Goal: Task Accomplishment & Management: Complete application form

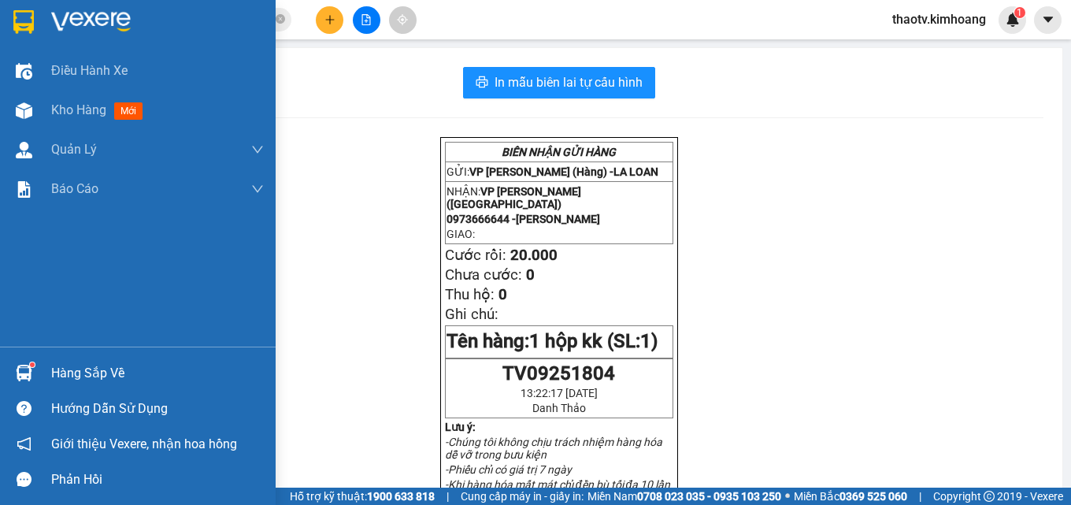
click at [59, 373] on div "Hàng sắp về" at bounding box center [157, 373] width 213 height 24
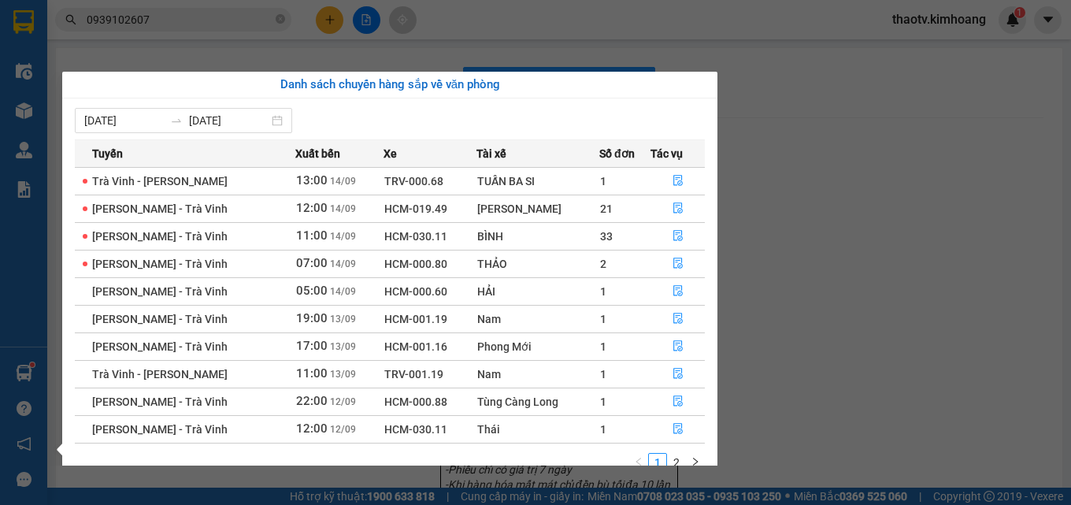
click at [183, 16] on section "Kết quả tìm kiếm ( 8 ) Bộ lọc Mã ĐH Trạng thái Món hàng Thu hộ Tổng cước Chưa c…" at bounding box center [535, 252] width 1071 height 505
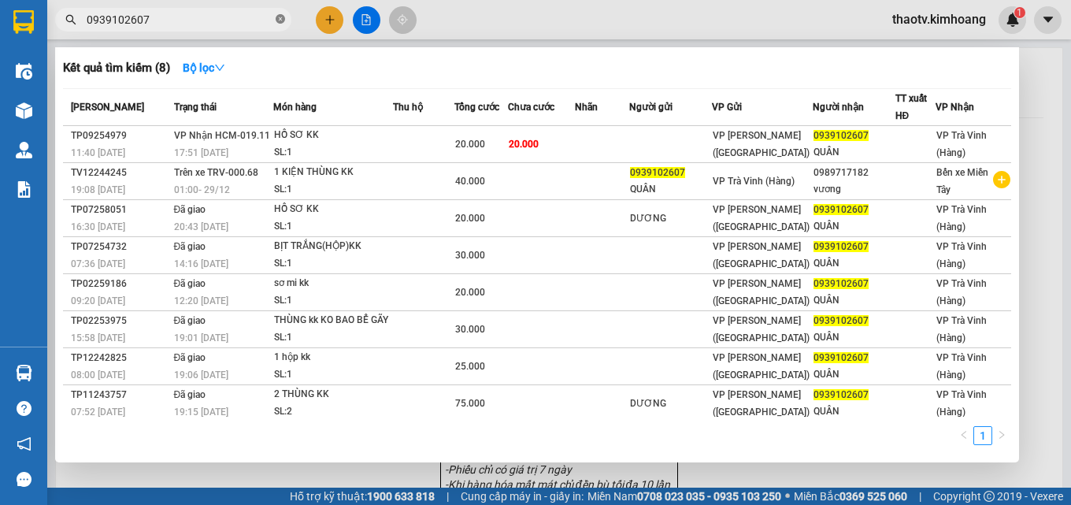
click at [281, 21] on icon "close-circle" at bounding box center [280, 18] width 9 height 9
click at [258, 17] on span at bounding box center [173, 20] width 236 height 24
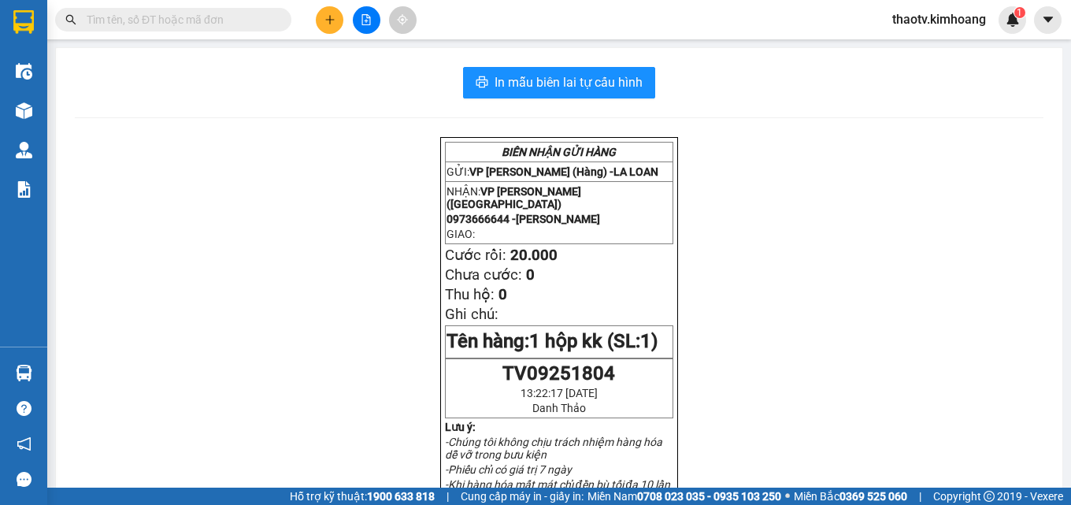
click at [239, 17] on input "text" at bounding box center [180, 19] width 186 height 17
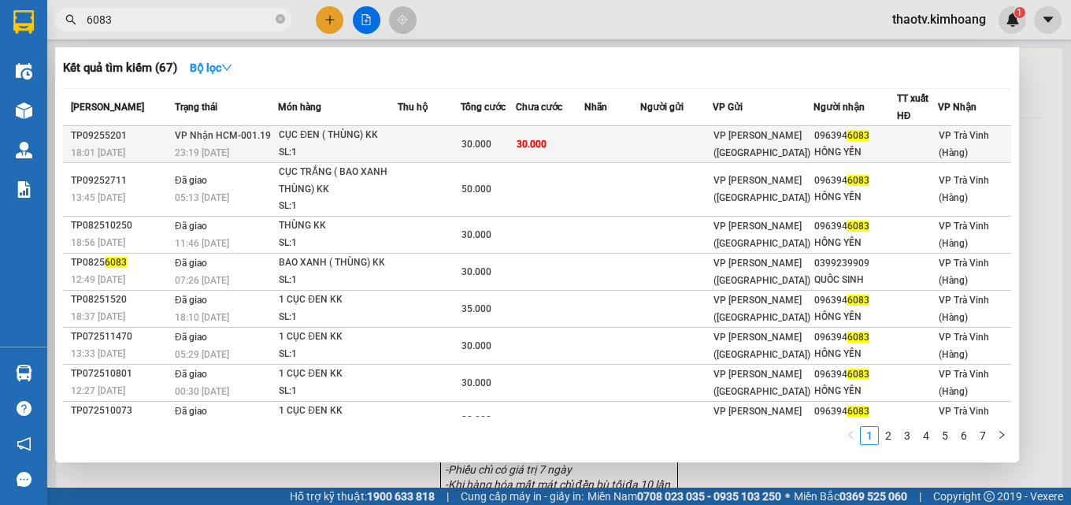
type input "6083"
click at [754, 145] on div "VP [PERSON_NAME] ([GEOGRAPHIC_DATA])" at bounding box center [763, 144] width 99 height 35
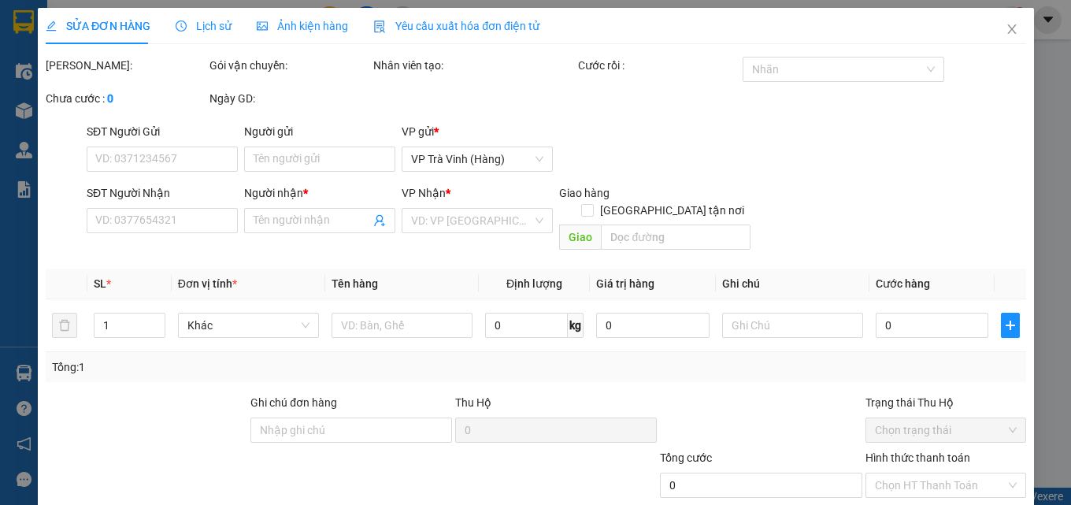
type input "0963946083"
type input "HỒNG YẾN"
type input "30.000"
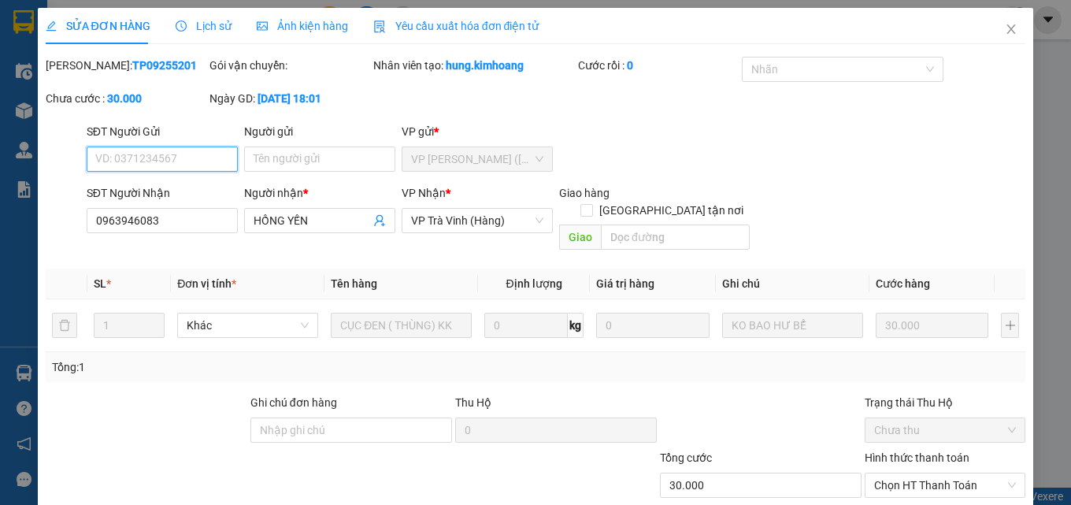
scroll to position [73, 0]
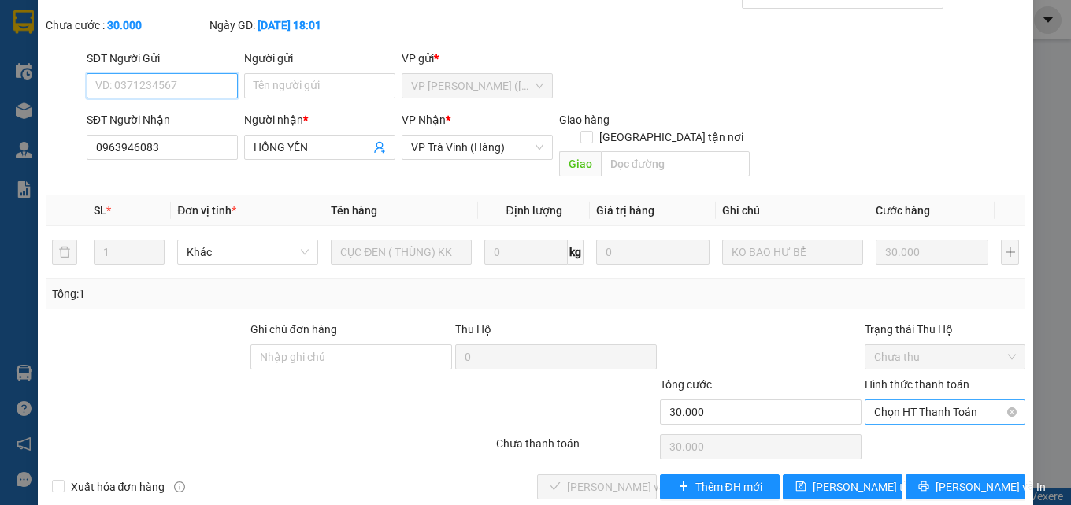
click at [923, 400] on span "Chọn HT Thanh Toán" at bounding box center [945, 412] width 142 height 24
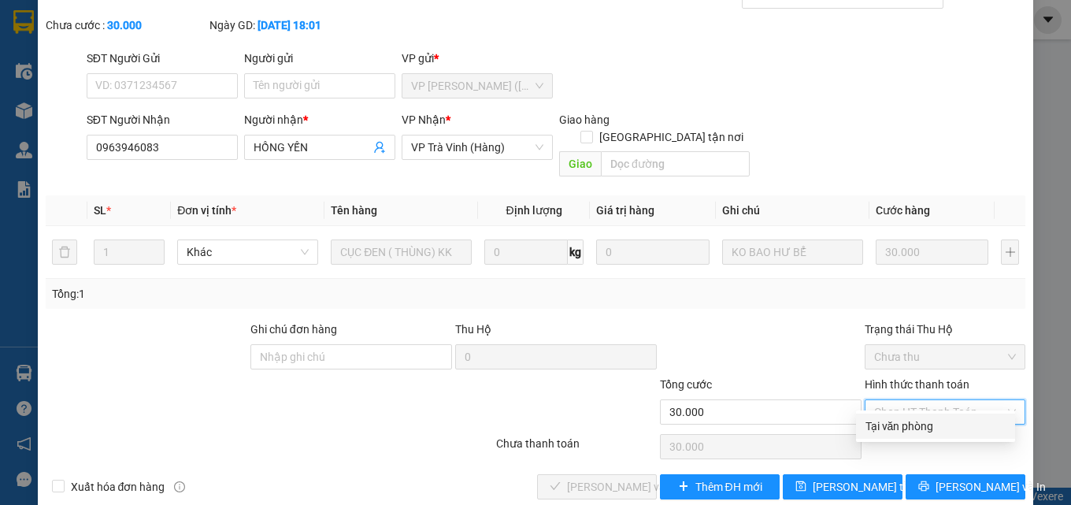
click at [909, 432] on div "Tại văn phòng" at bounding box center [936, 425] width 140 height 17
type input "0"
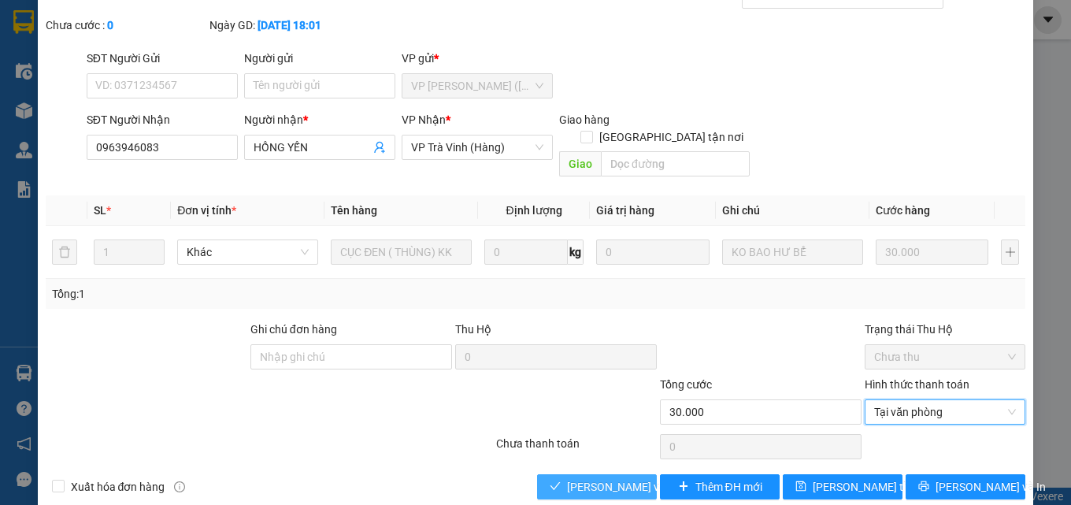
click at [581, 478] on span "[PERSON_NAME] và Giao hàng" at bounding box center [642, 486] width 151 height 17
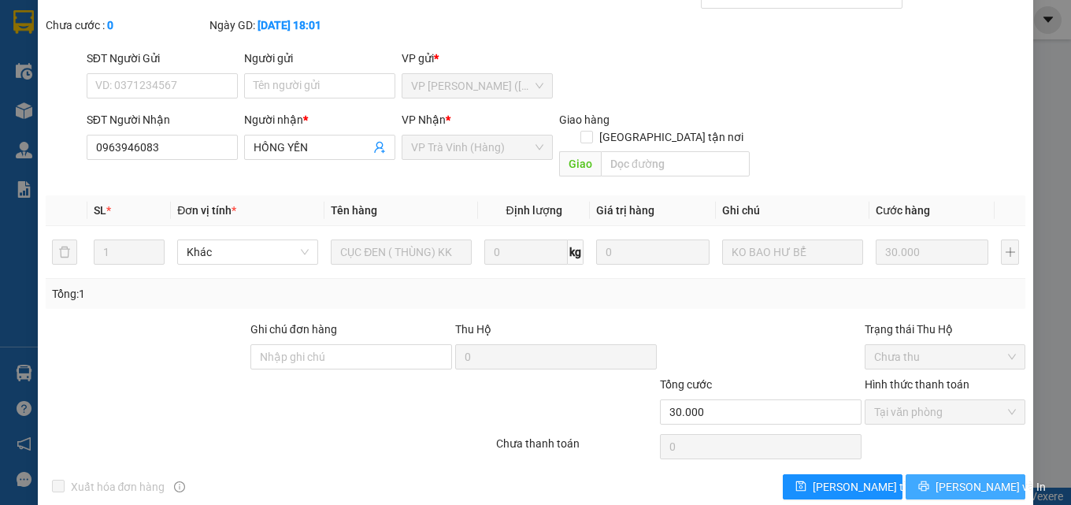
click at [926, 475] on button "[PERSON_NAME] và In" at bounding box center [966, 486] width 120 height 25
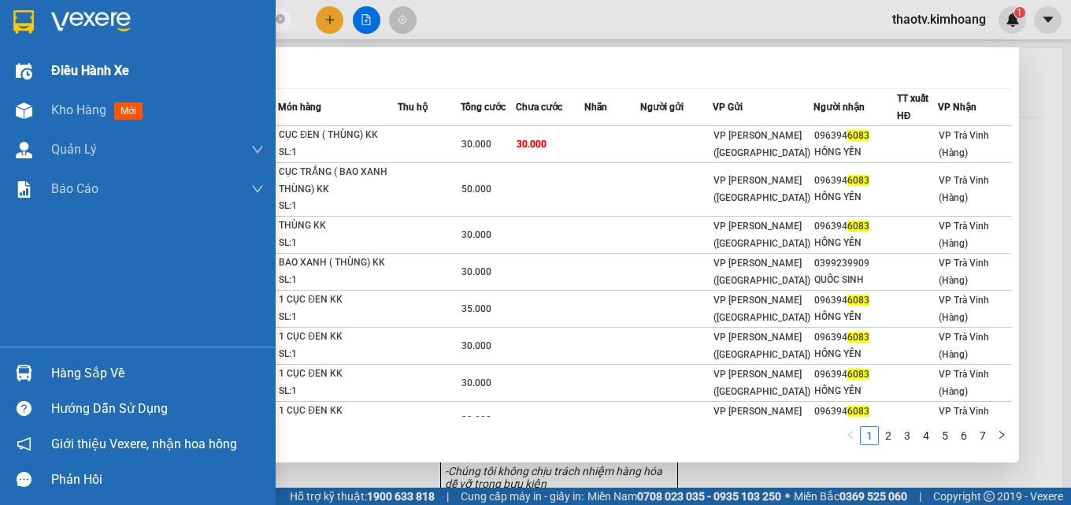
drag, startPoint x: 120, startPoint y: 19, endPoint x: 6, endPoint y: 64, distance: 122.7
click at [0, 66] on section "Kết quả tìm kiếm ( 67 ) Bộ lọc Mã ĐH Trạng thái Món hàng Thu hộ Tổng cước Chưa …" at bounding box center [535, 252] width 1071 height 505
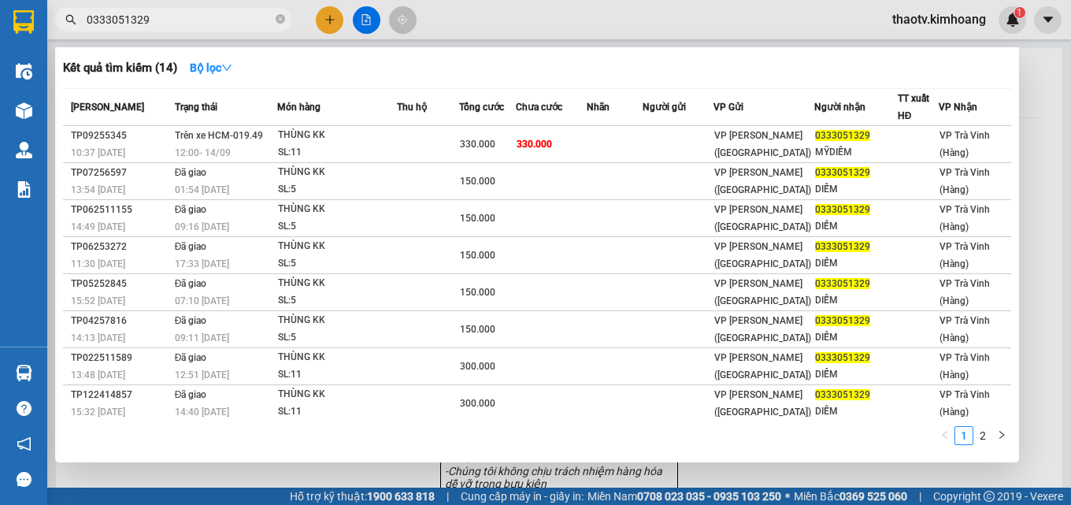
drag, startPoint x: 156, startPoint y: 15, endPoint x: 13, endPoint y: 40, distance: 145.5
click at [13, 40] on section "Kết quả tìm kiếm ( 14 ) Bộ lọc Mã ĐH Trạng thái Món hàng Thu hộ Tổng cước Chưa …" at bounding box center [535, 252] width 1071 height 505
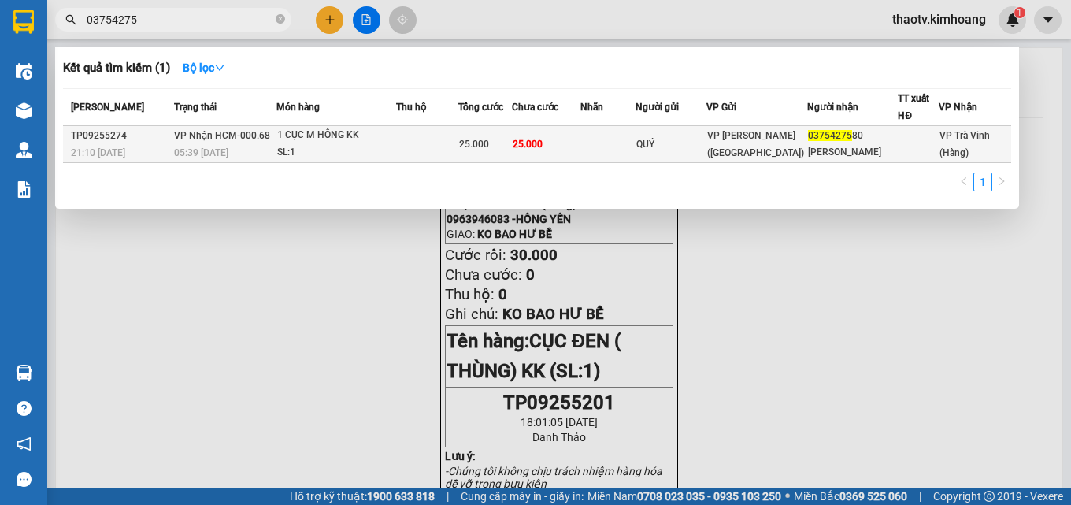
type input "03754275"
click at [335, 139] on div "1 CỤC M HỒNG KK" at bounding box center [336, 135] width 118 height 17
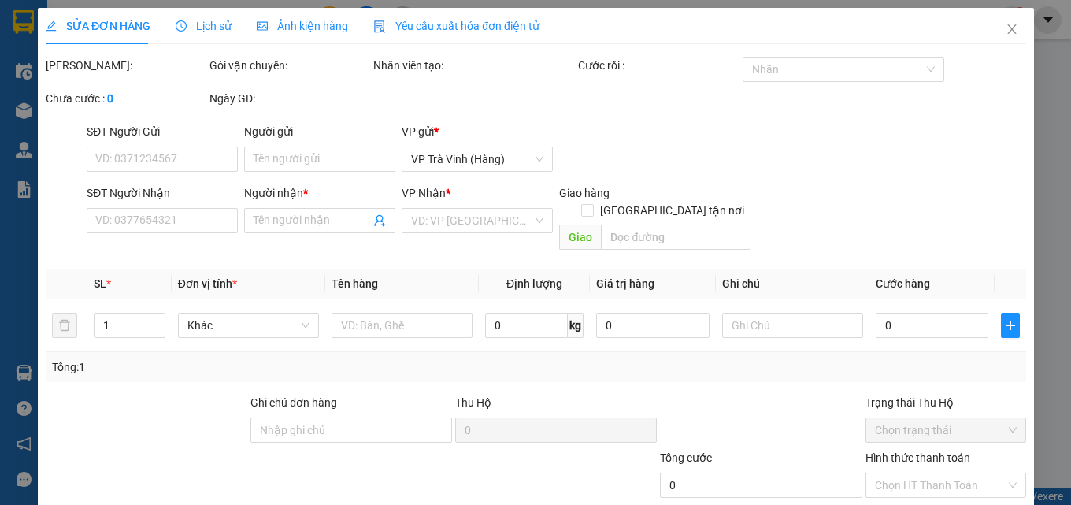
type input "QUÝ"
type input "0375427580"
type input "[PERSON_NAME]"
type input "25.000"
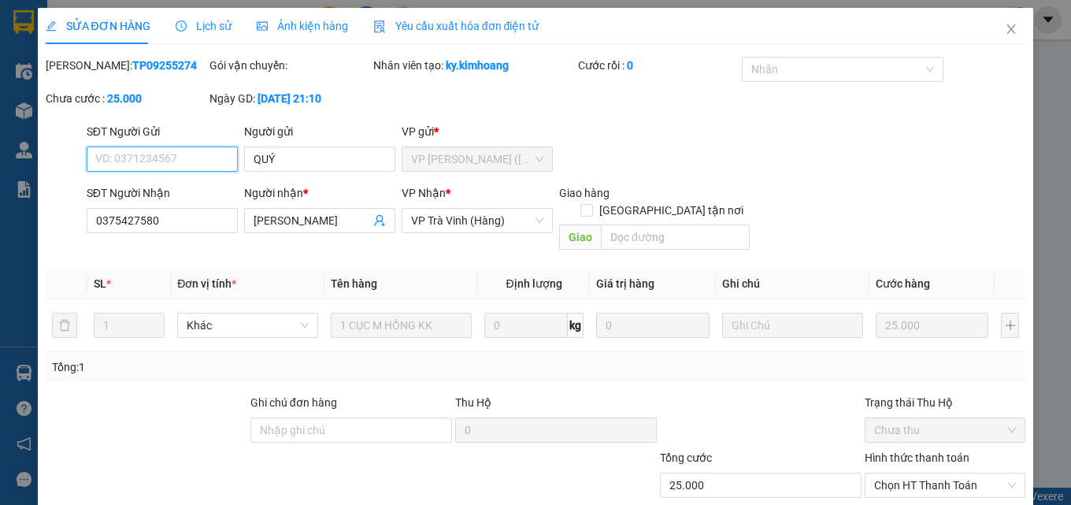
scroll to position [73, 0]
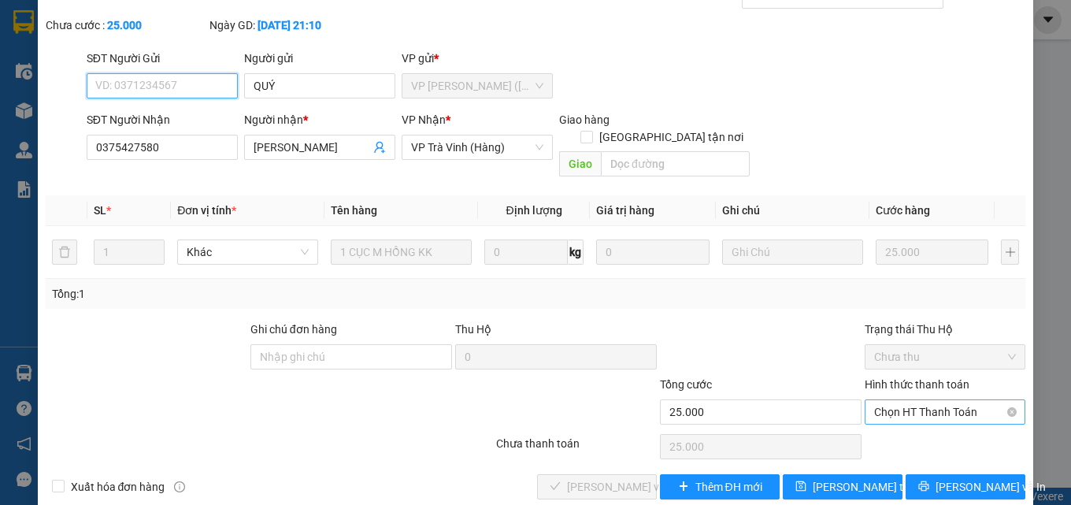
click at [909, 400] on span "Chọn HT Thanh Toán" at bounding box center [945, 412] width 142 height 24
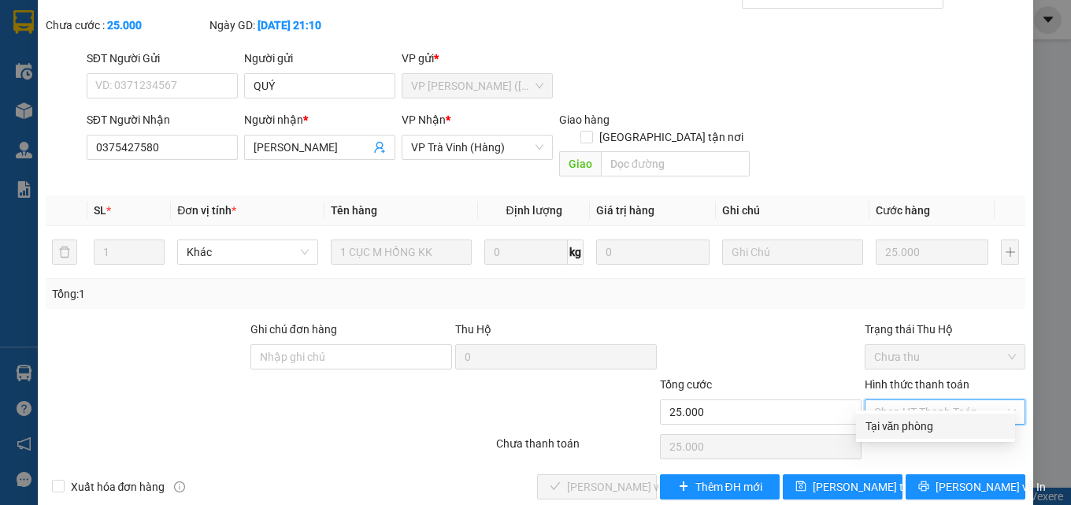
click at [921, 423] on div "Tại văn phòng" at bounding box center [936, 425] width 140 height 17
type input "0"
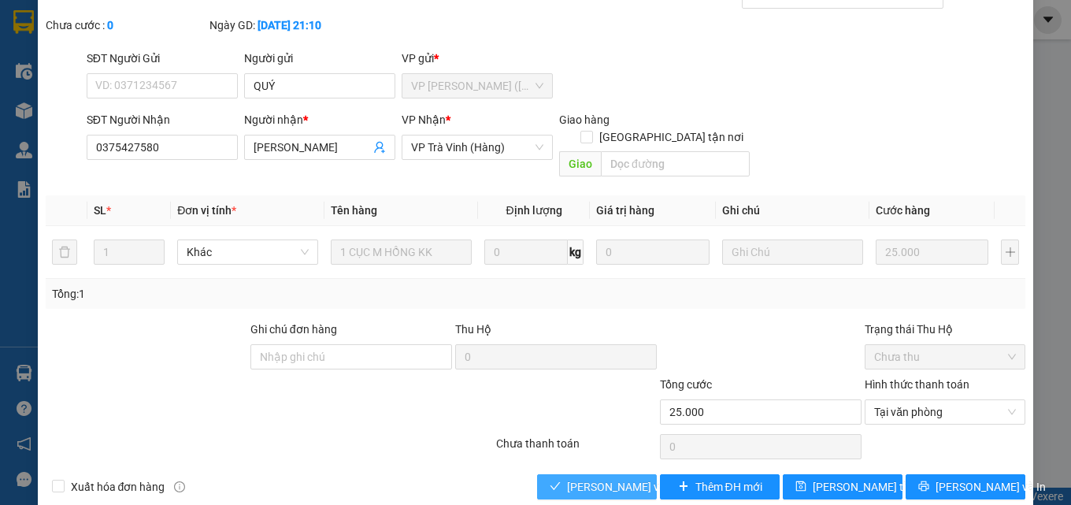
click at [606, 478] on span "[PERSON_NAME] và Giao hàng" at bounding box center [642, 486] width 151 height 17
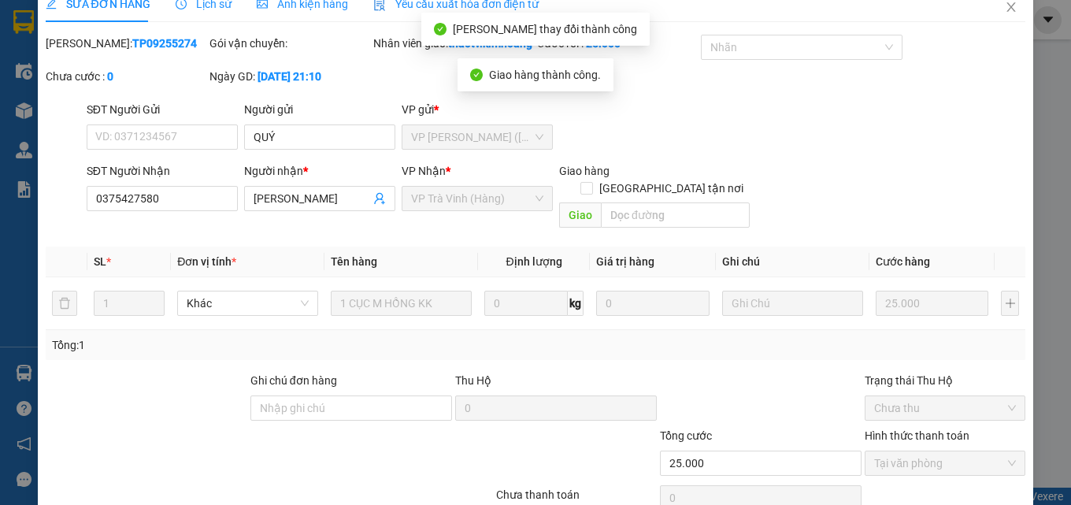
scroll to position [0, 0]
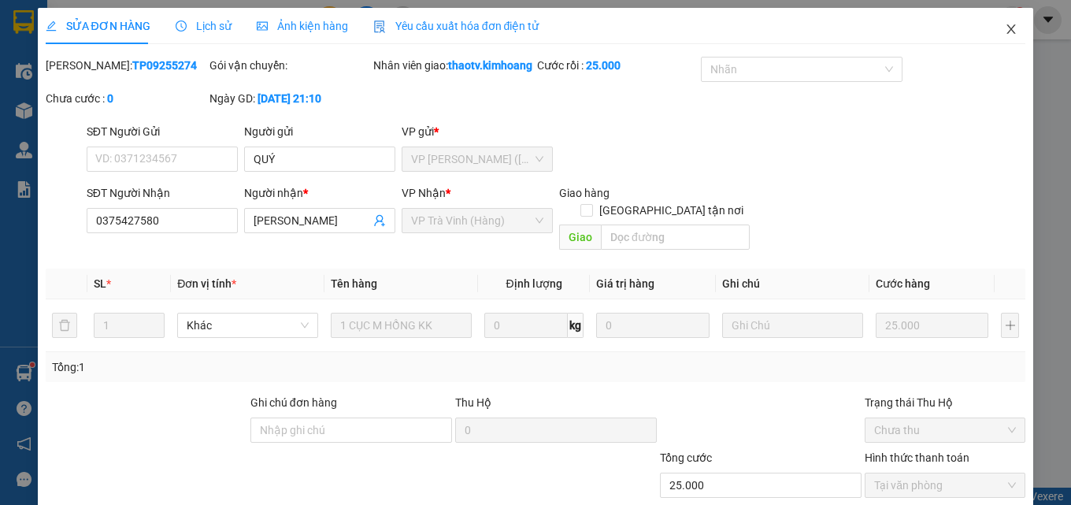
click at [1007, 32] on icon "close" at bounding box center [1011, 28] width 9 height 9
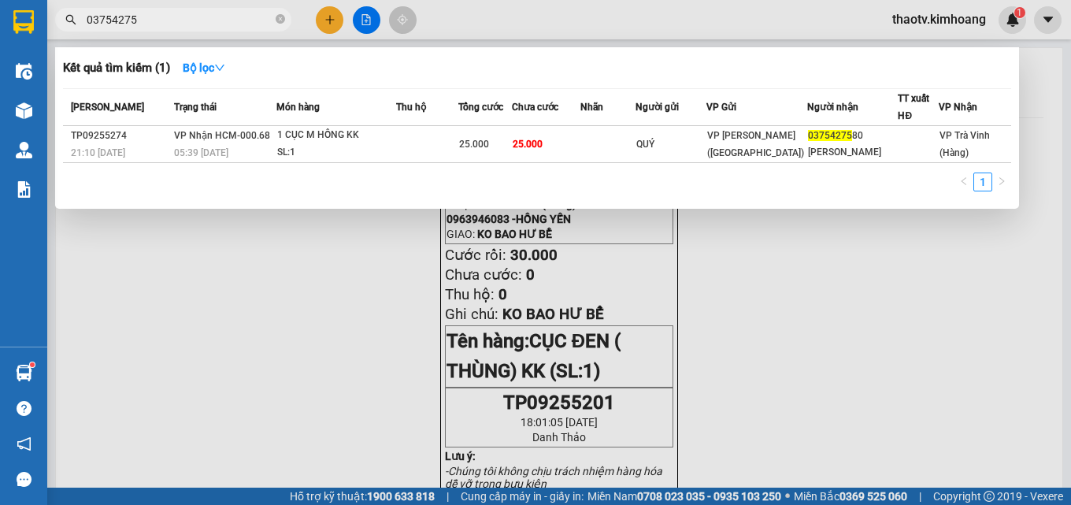
drag, startPoint x: 162, startPoint y: 13, endPoint x: 0, endPoint y: -13, distance: 164.2
click at [0, 0] on html "Kết quả tìm kiếm ( 1 ) Bộ lọc Mã ĐH Trạng thái Món hàng Thu hộ Tổng cước Chưa c…" at bounding box center [535, 252] width 1071 height 505
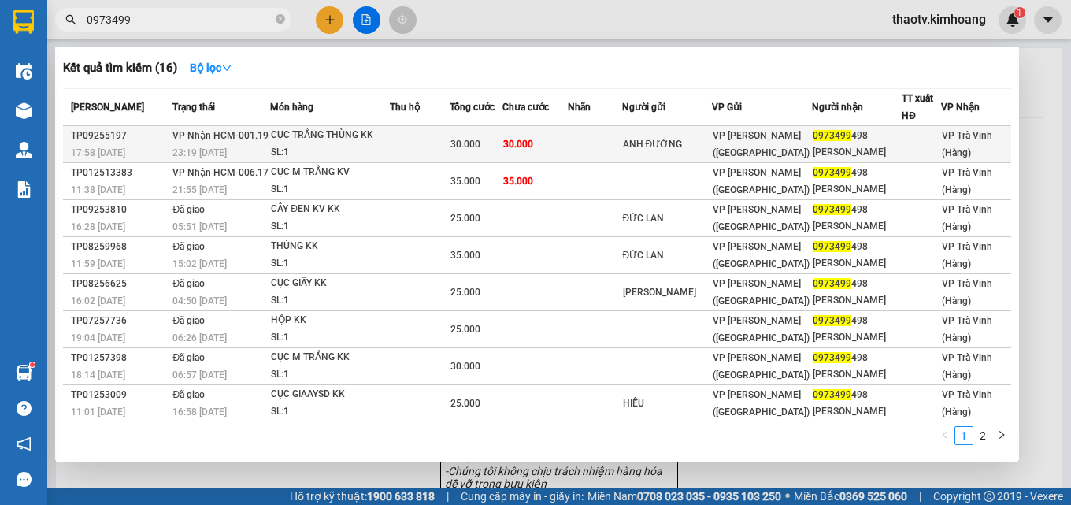
type input "0973499"
click at [495, 139] on div "30.000" at bounding box center [475, 143] width 51 height 17
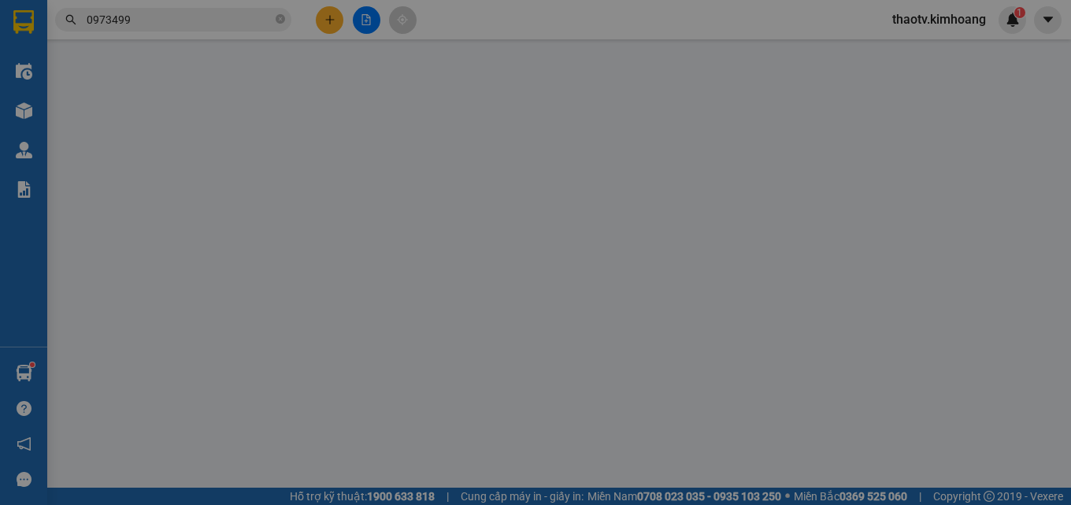
type input "ANH ĐƯỜNG"
type input "0973499498"
type input "[PERSON_NAME]"
type input "30.000"
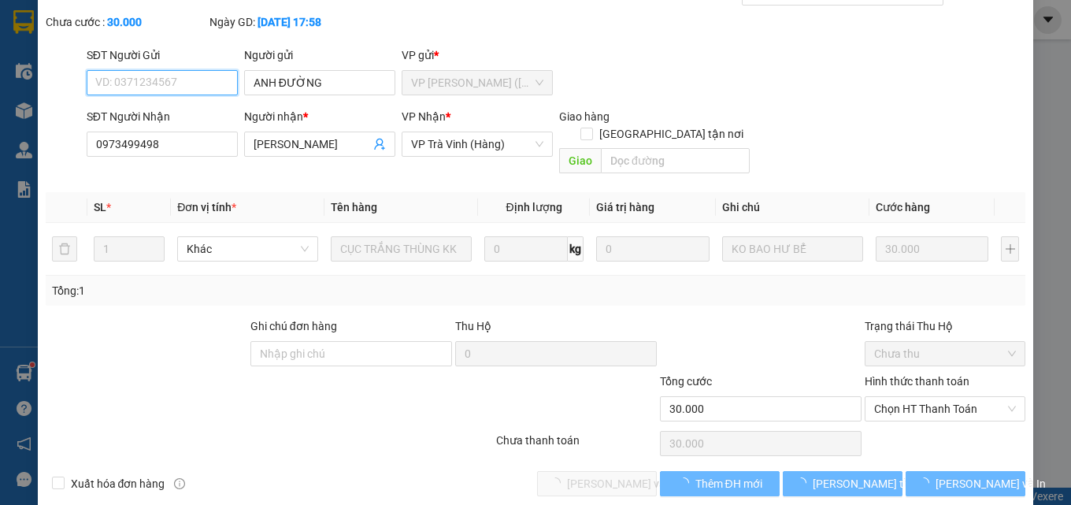
scroll to position [81, 0]
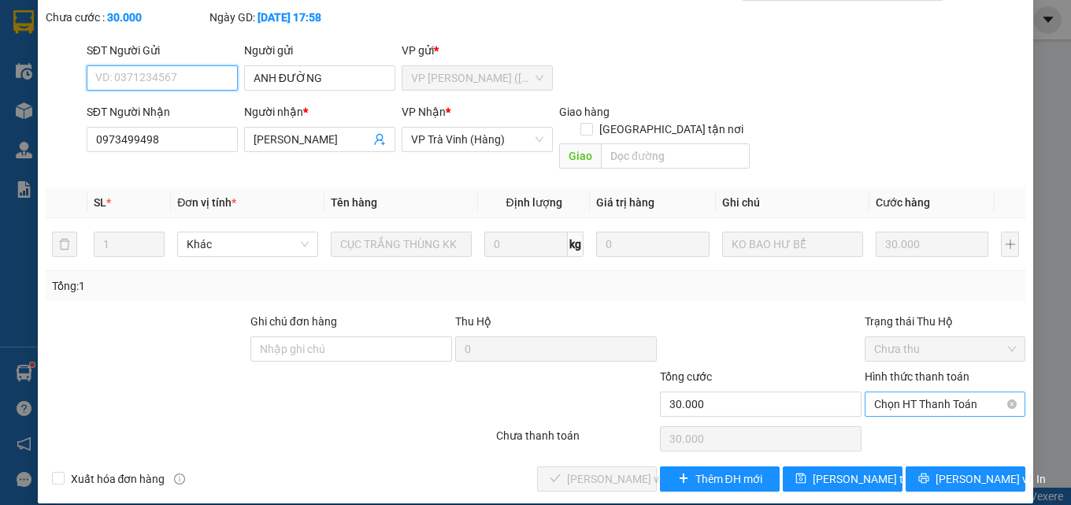
click at [916, 392] on span "Chọn HT Thanh Toán" at bounding box center [945, 404] width 142 height 24
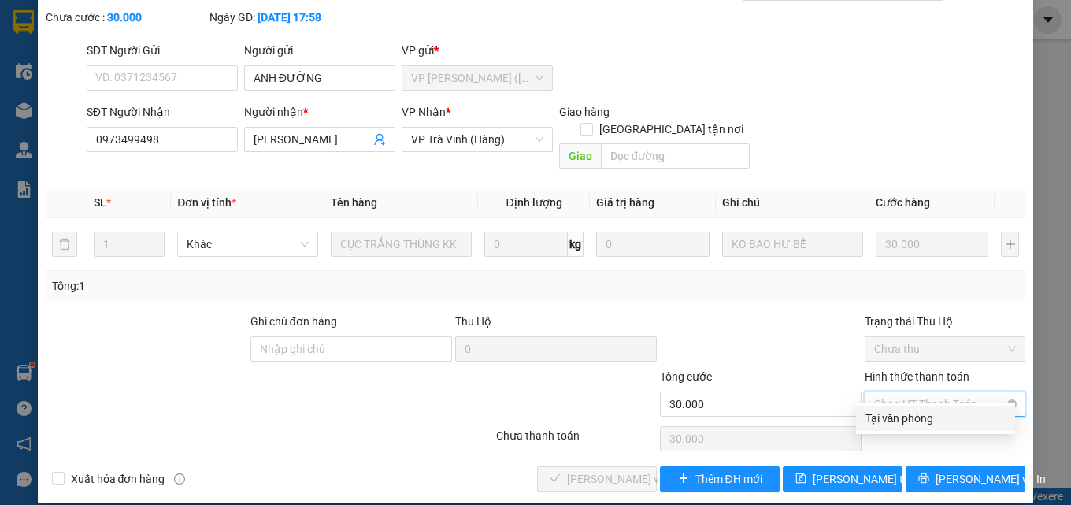
click at [904, 425] on div "Tại văn phòng" at bounding box center [936, 418] width 140 height 17
type input "0"
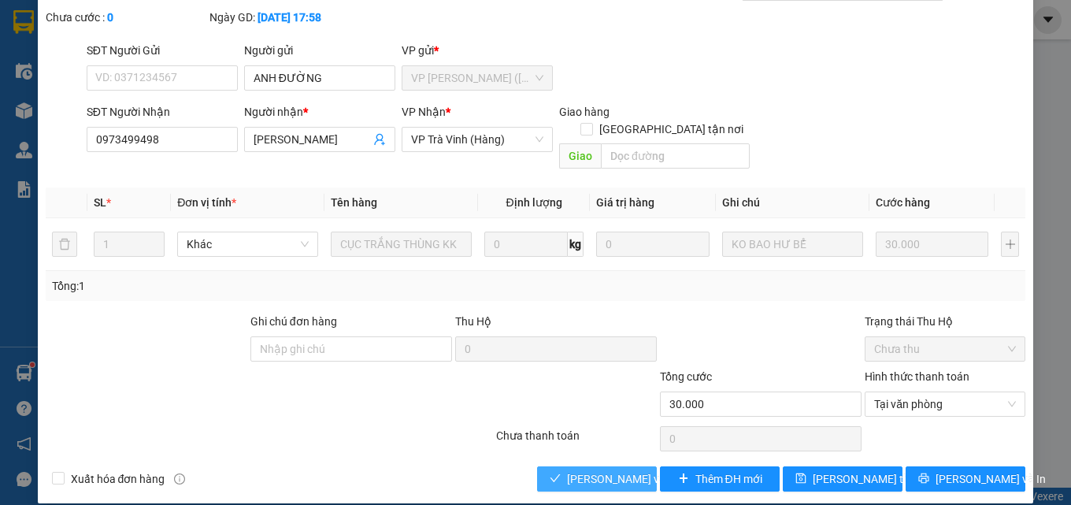
click at [621, 470] on span "[PERSON_NAME] và Giao hàng" at bounding box center [642, 478] width 151 height 17
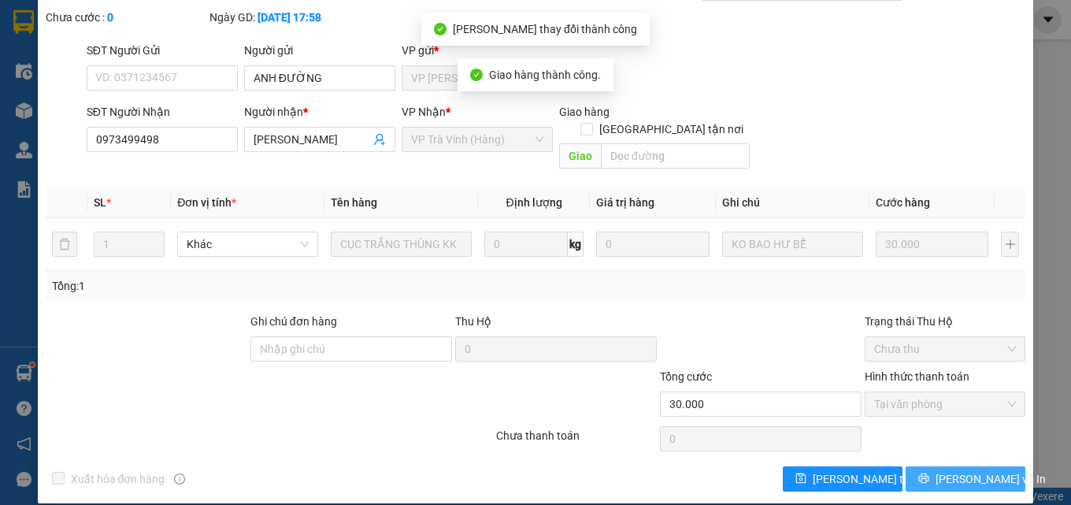
click at [966, 474] on span "[PERSON_NAME] và In" at bounding box center [991, 478] width 110 height 17
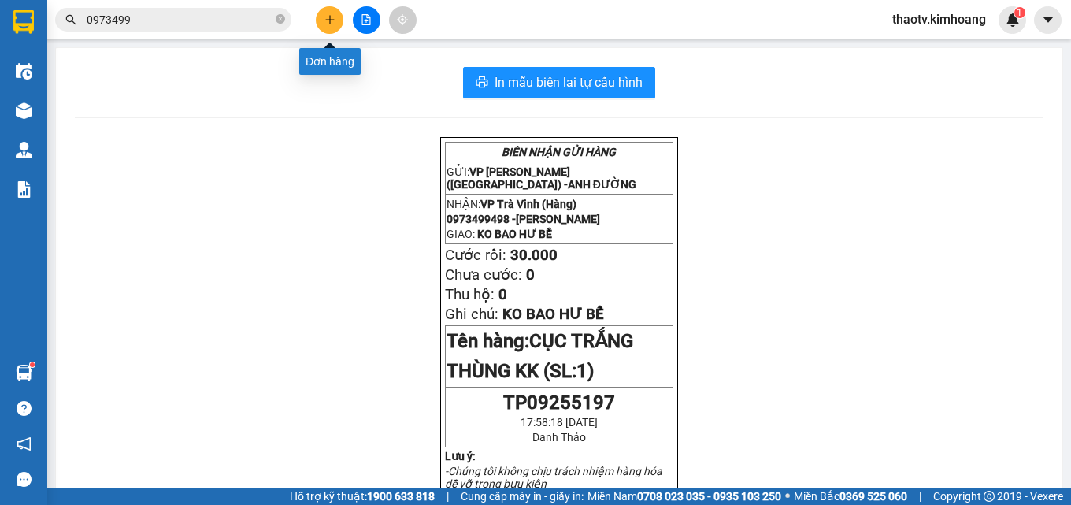
click at [338, 20] on button at bounding box center [330, 20] width 28 height 28
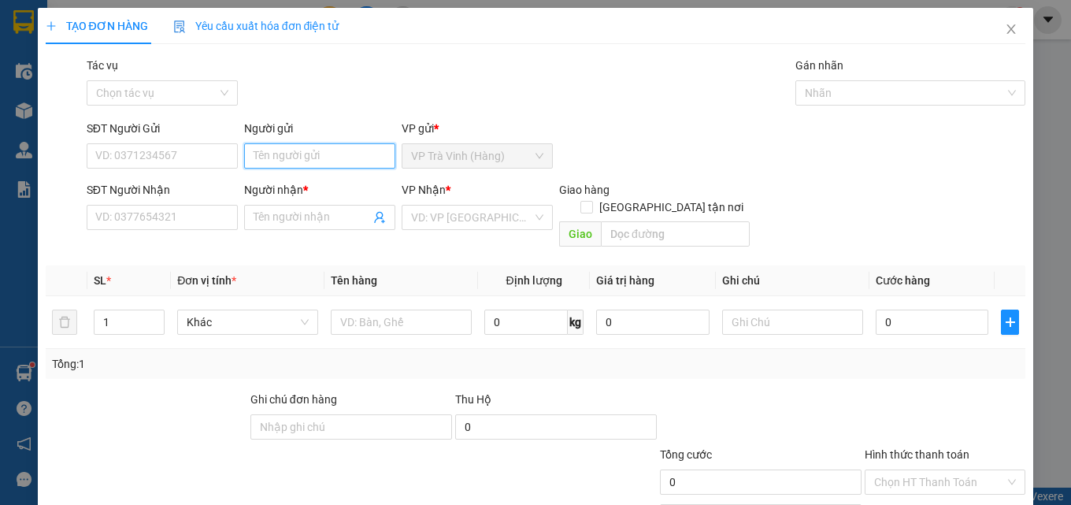
click at [318, 158] on input "Người gửi" at bounding box center [319, 155] width 151 height 25
type input "C PHƯỢNG"
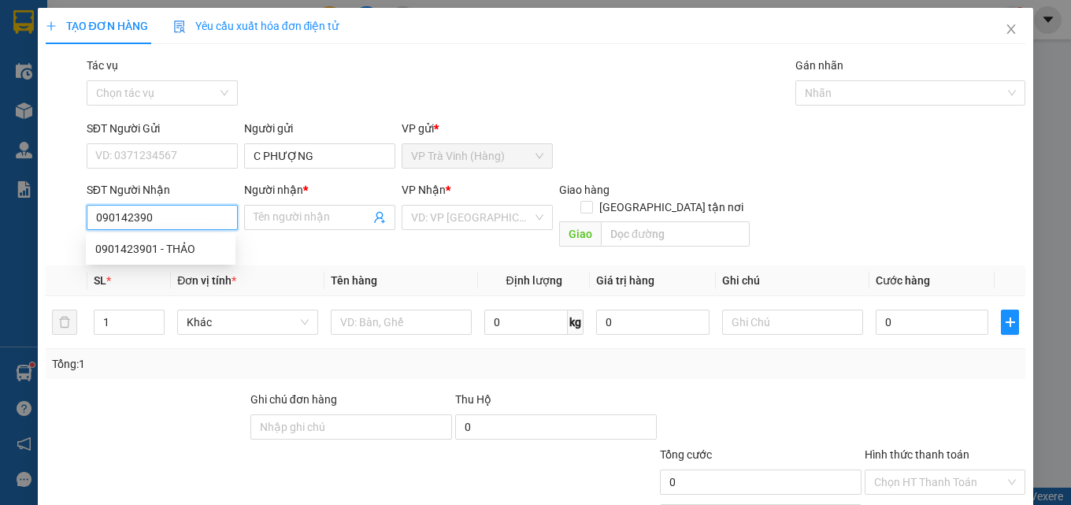
type input "0901423901"
click at [183, 236] on div "0901423901 - THẢO" at bounding box center [161, 248] width 150 height 25
type input "THẢO"
type input "30.000"
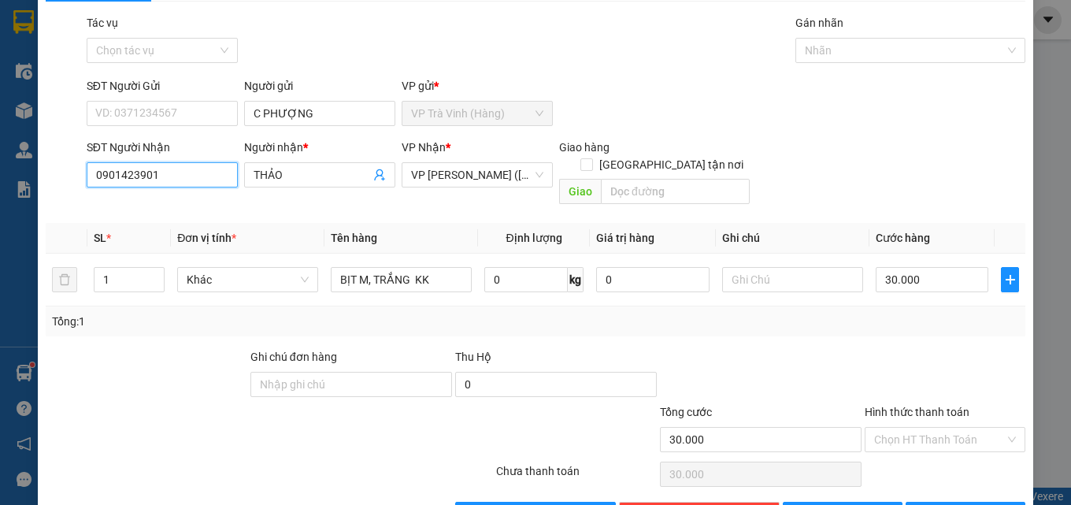
scroll to position [78, 0]
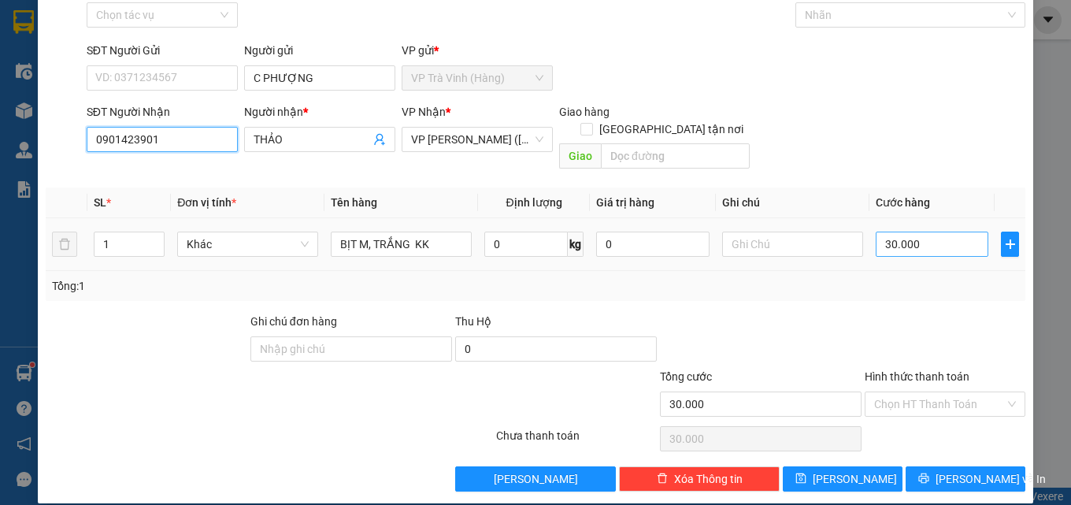
type input "0901423901"
type input "2"
type input "25"
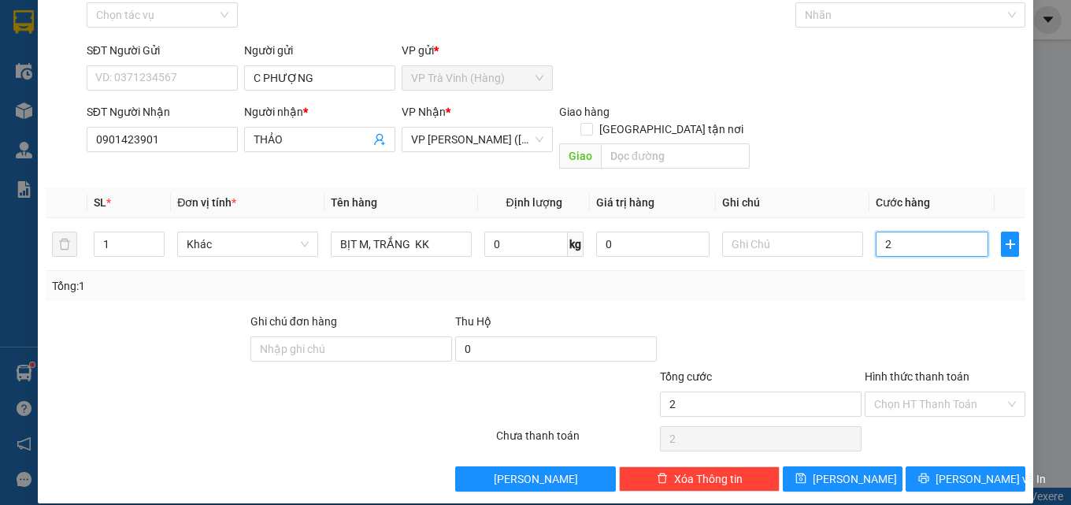
type input "25"
type input "25.000"
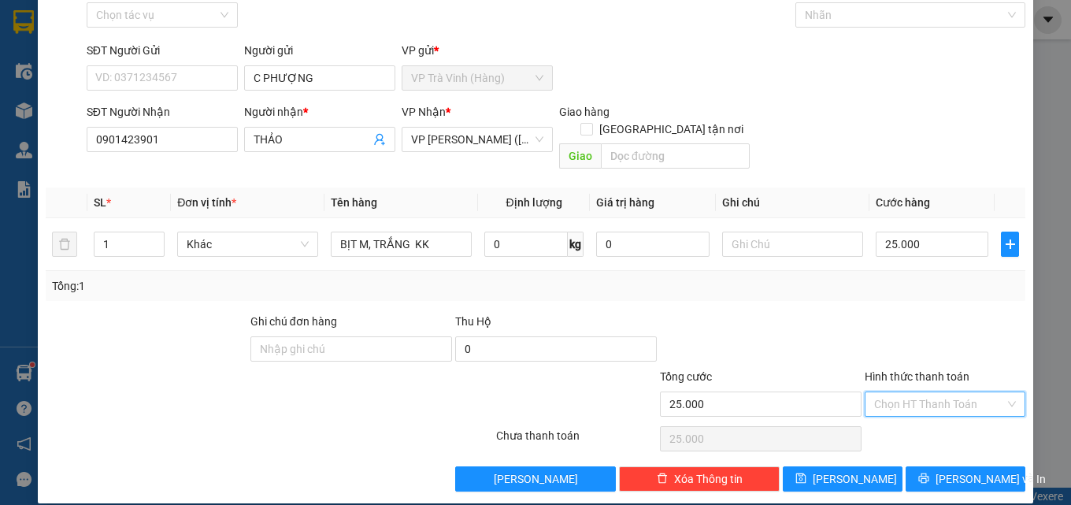
click at [943, 392] on input "Hình thức thanh toán" at bounding box center [939, 404] width 131 height 24
click at [933, 413] on div "Tại văn phòng" at bounding box center [936, 418] width 140 height 17
type input "0"
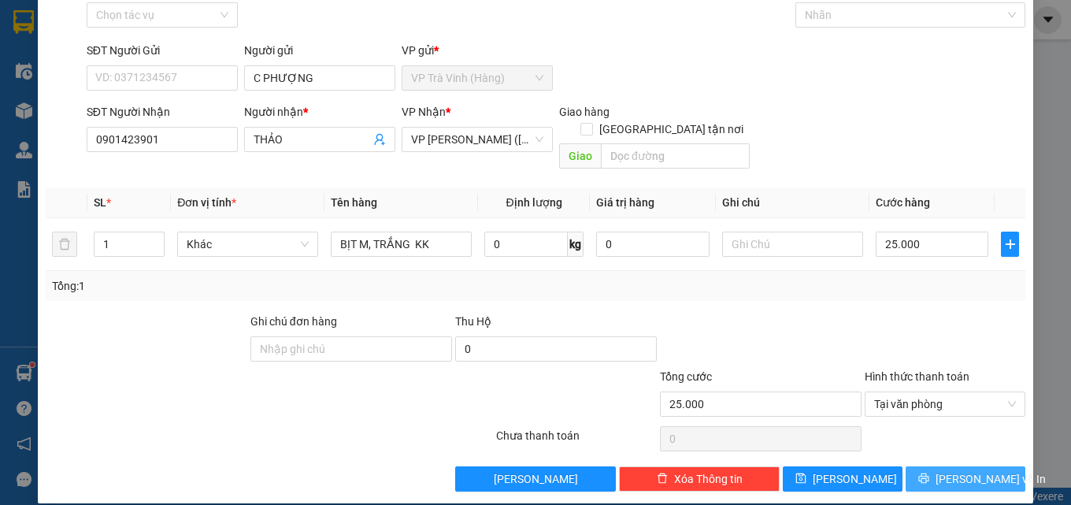
click at [952, 470] on span "[PERSON_NAME] và In" at bounding box center [991, 478] width 110 height 17
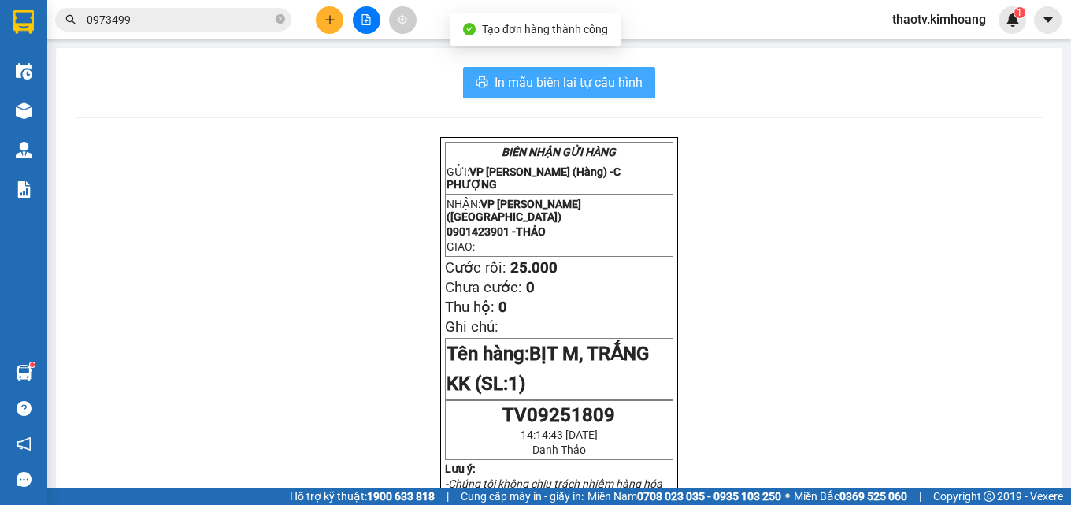
click at [548, 80] on span "In mẫu biên lai tự cấu hình" at bounding box center [569, 82] width 148 height 20
